Goal: Task Accomplishment & Management: Complete application form

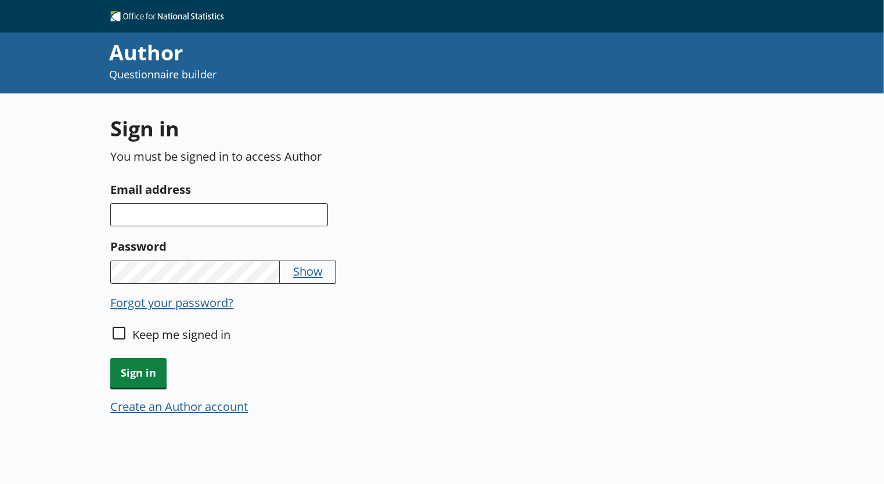
click at [223, 403] on button "Create an Author account" at bounding box center [179, 406] width 138 height 16
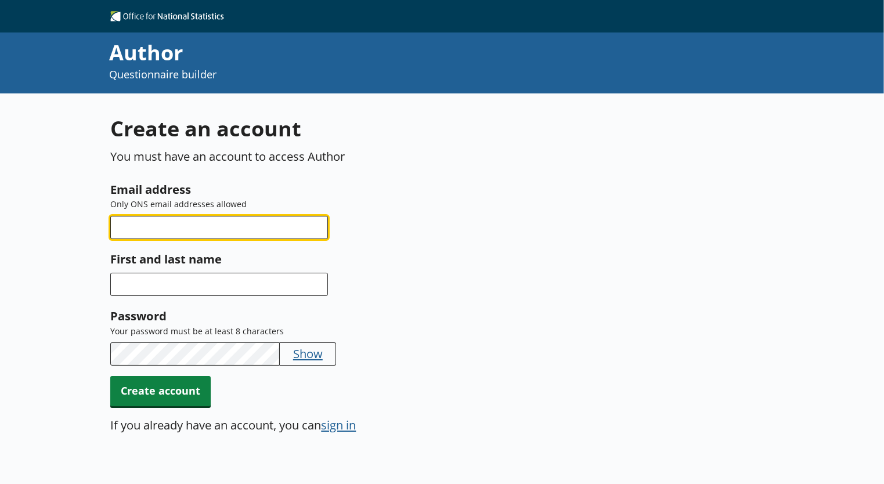
click at [223, 219] on input "Email address" at bounding box center [219, 227] width 218 height 23
type input "[EMAIL_ADDRESS][PERSON_NAME][DOMAIN_NAME]"
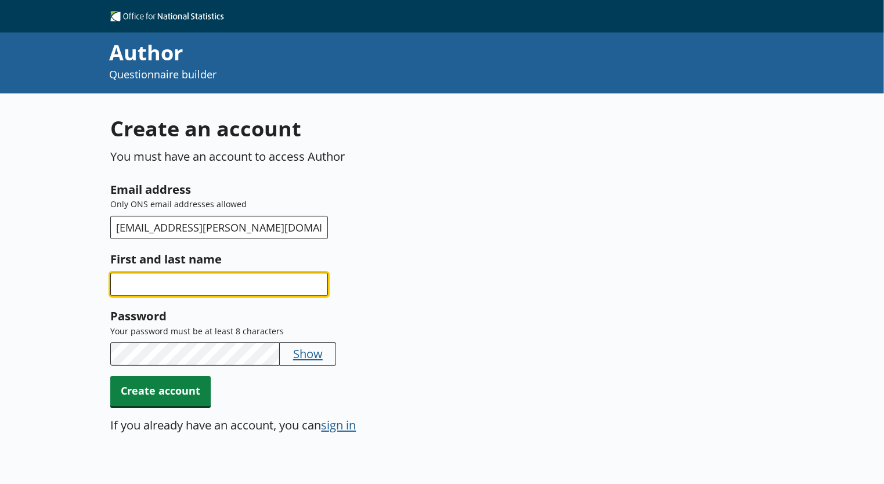
click at [216, 287] on input "First and last name" at bounding box center [219, 284] width 218 height 23
type input "[PERSON_NAME]"
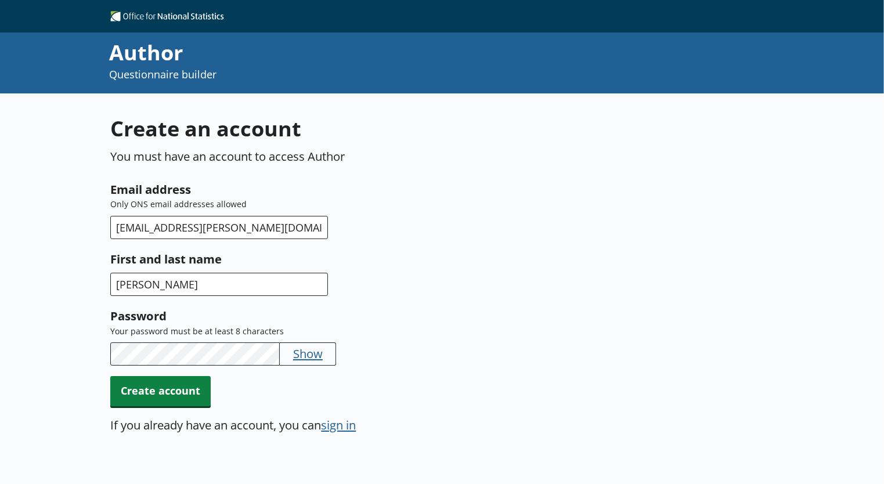
click at [311, 352] on button "Show" at bounding box center [308, 353] width 30 height 16
click at [179, 387] on span "Create account" at bounding box center [160, 391] width 100 height 30
